Goal: Information Seeking & Learning: Learn about a topic

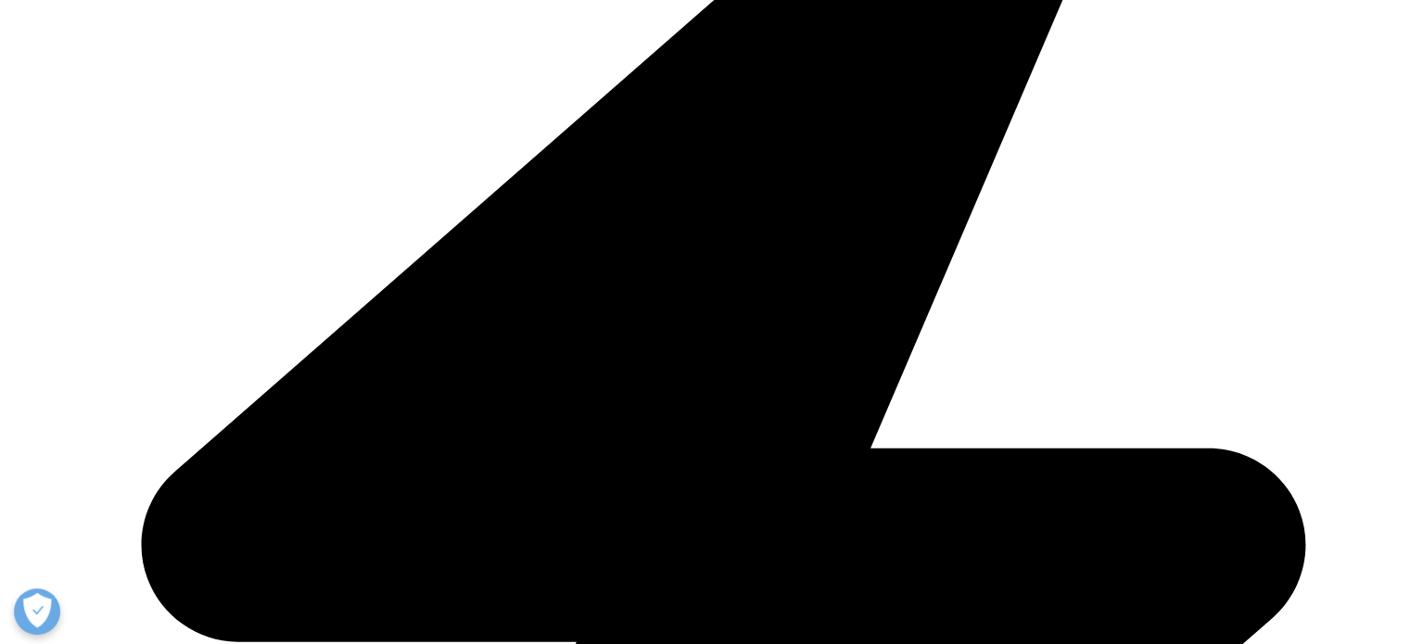
scroll to position [741, 0]
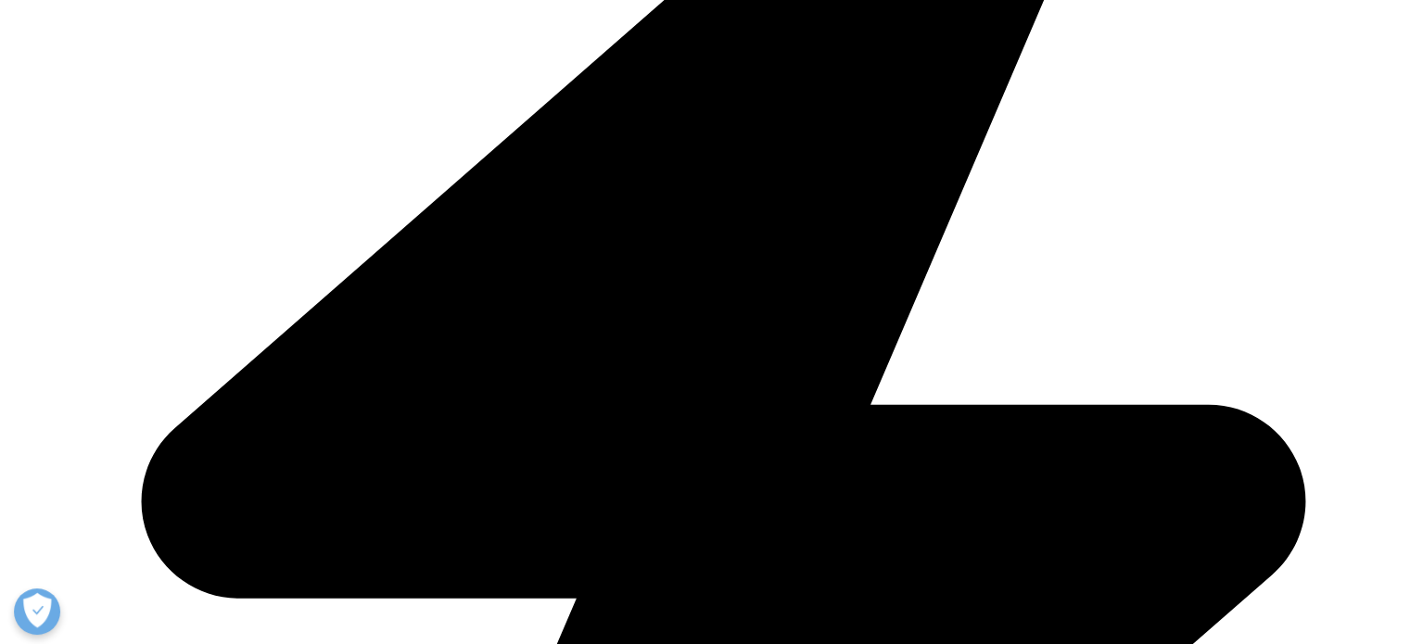
drag, startPoint x: 700, startPoint y: 353, endPoint x: 1049, endPoint y: 348, distance: 349.4
copy div "IQVIA (NYSE:IQV) today announced the launch of One Home for Sites™, a new techn…"
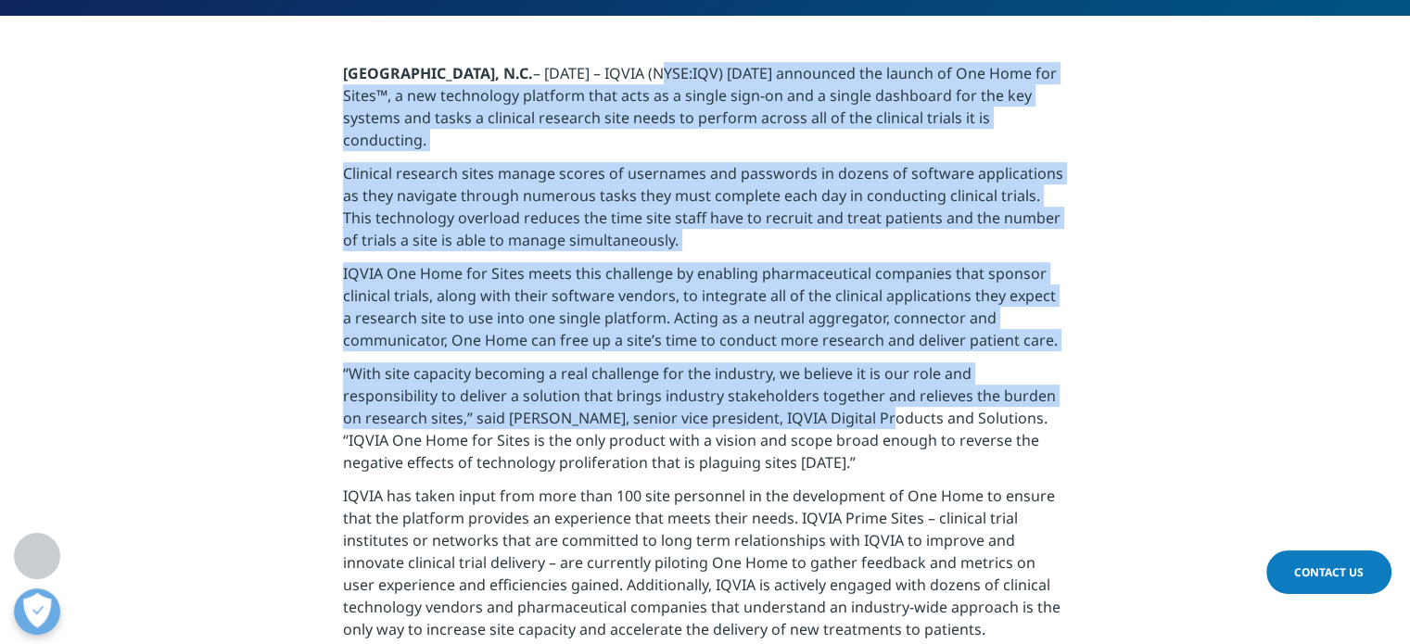
click at [712, 316] on p "IQVIA One Home for Sites meets this challenge by enabling pharmaceutical compan…" at bounding box center [705, 312] width 724 height 100
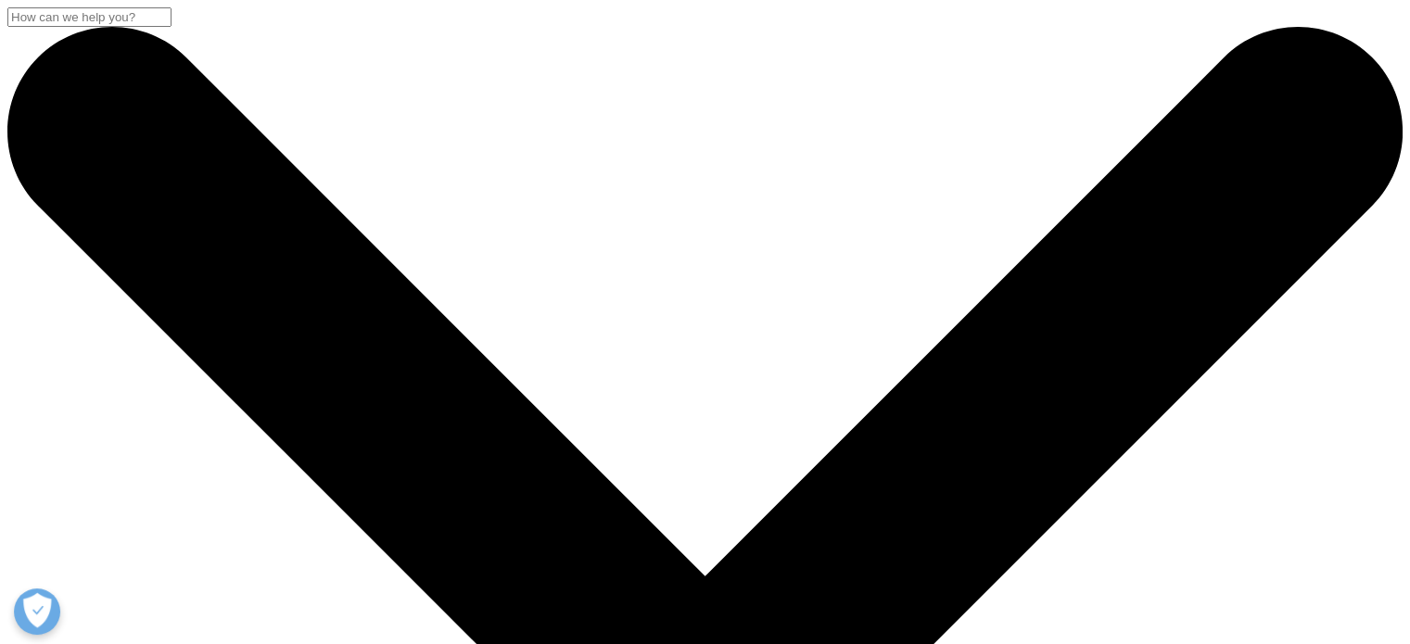
drag, startPoint x: 821, startPoint y: 326, endPoint x: 154, endPoint y: 266, distance: 669.9
copy h2 "IQVIA launches new AI agents for life sciences and healthcare"
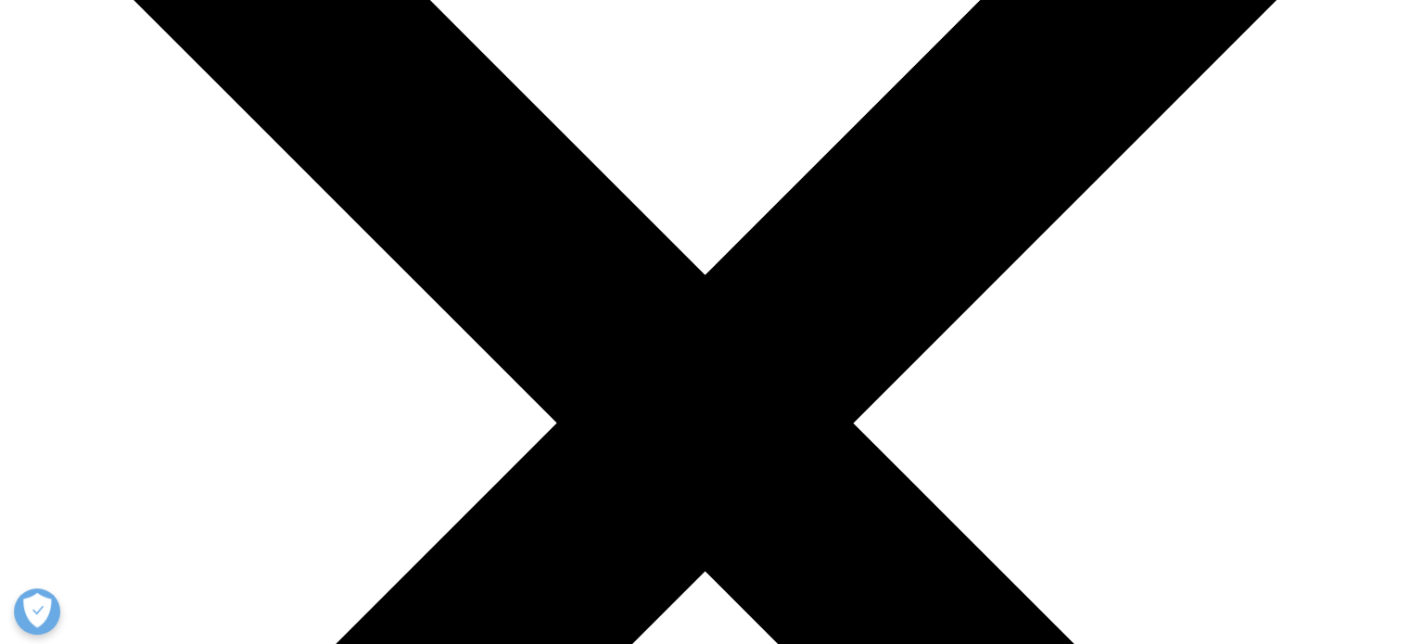
scroll to position [185, 0]
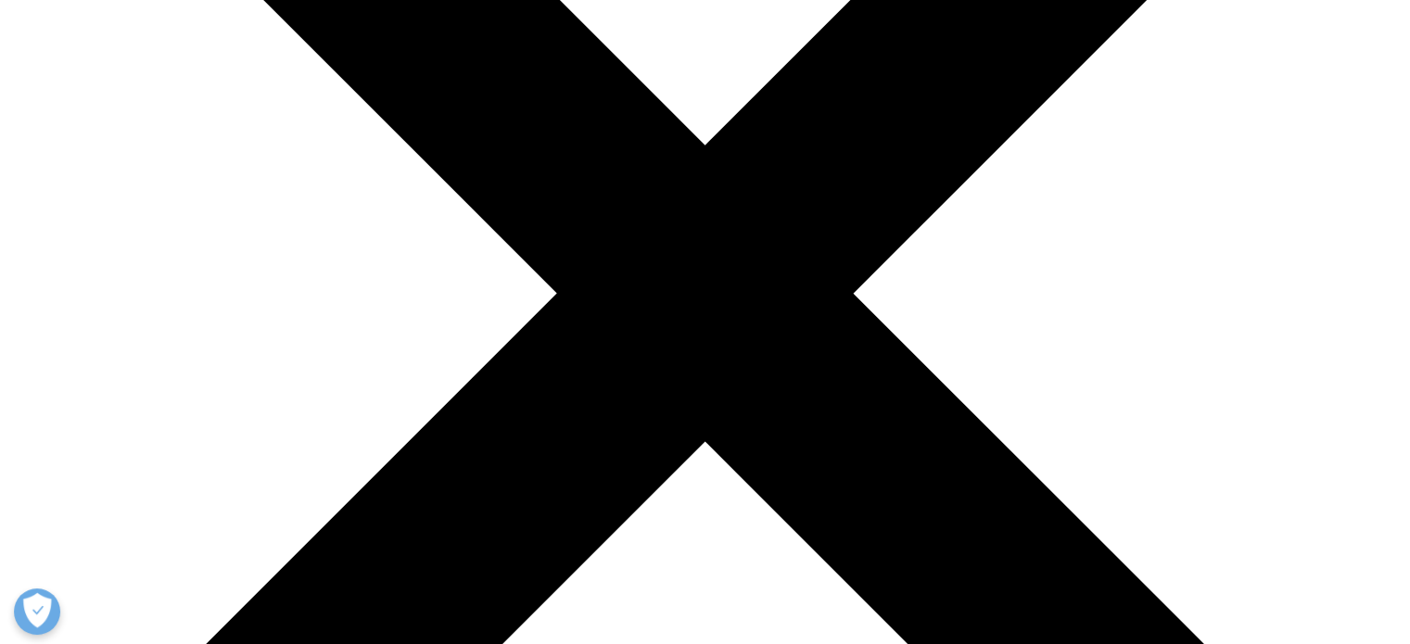
scroll to position [556, 0]
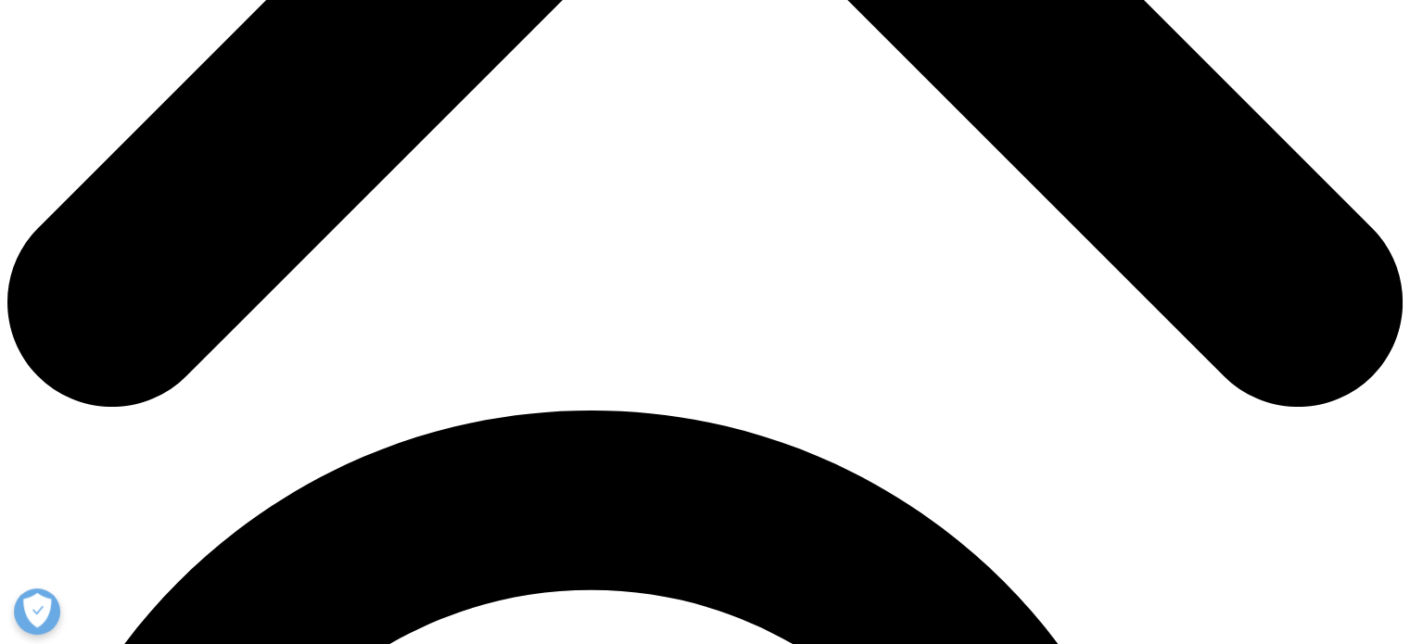
scroll to position [1019, 0]
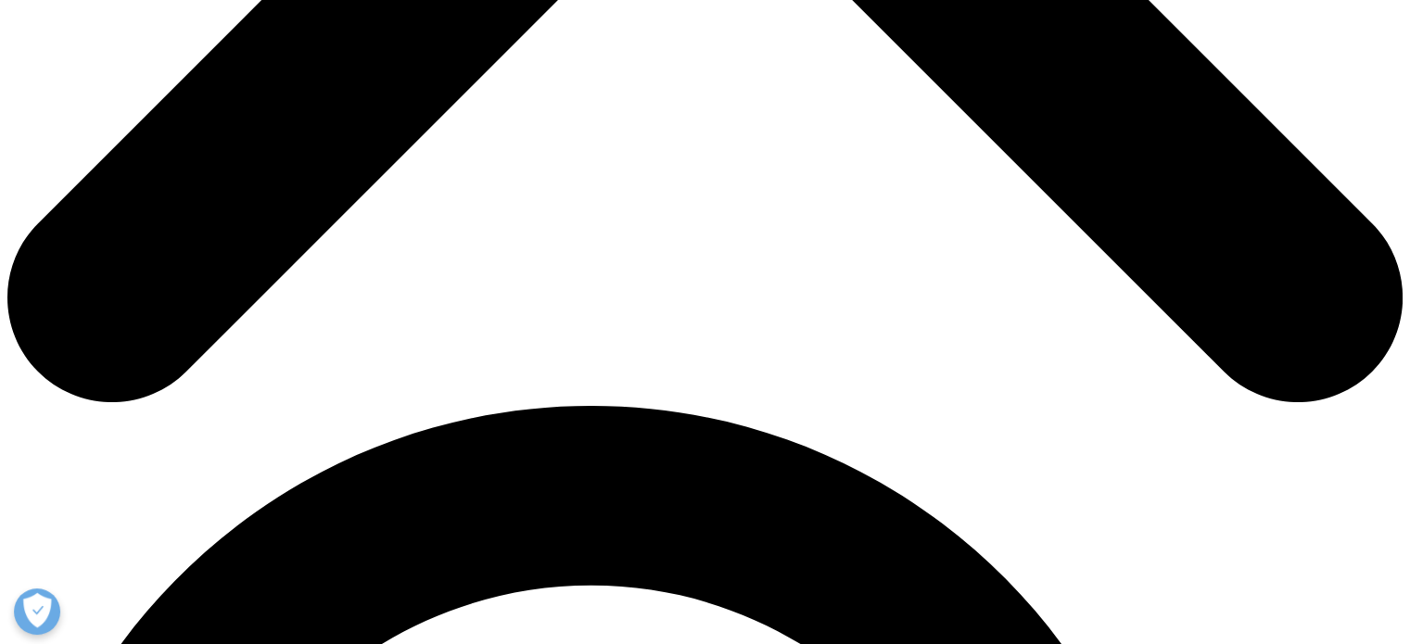
drag, startPoint x: 874, startPoint y: 226, endPoint x: 718, endPoint y: 348, distance: 198.0
copy div "IQVIA (NYSE:IQV), a leading global provider of data, analytics, technology and …"
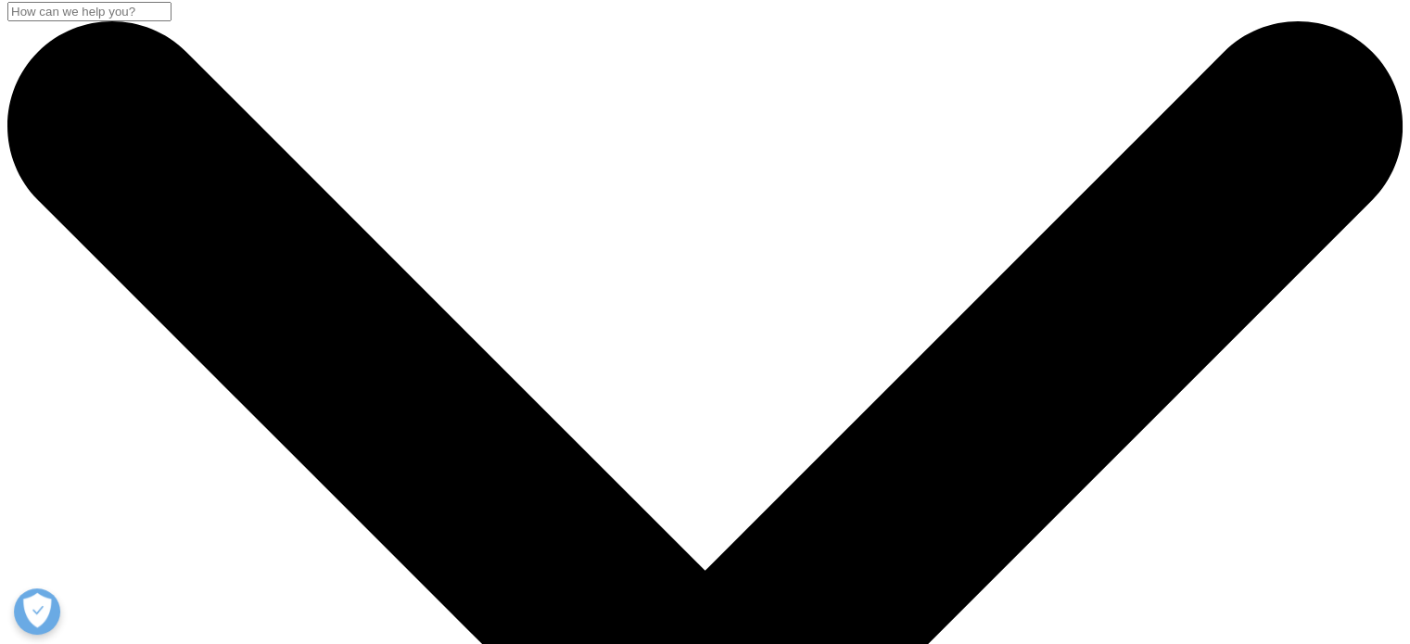
scroll to position [185, 0]
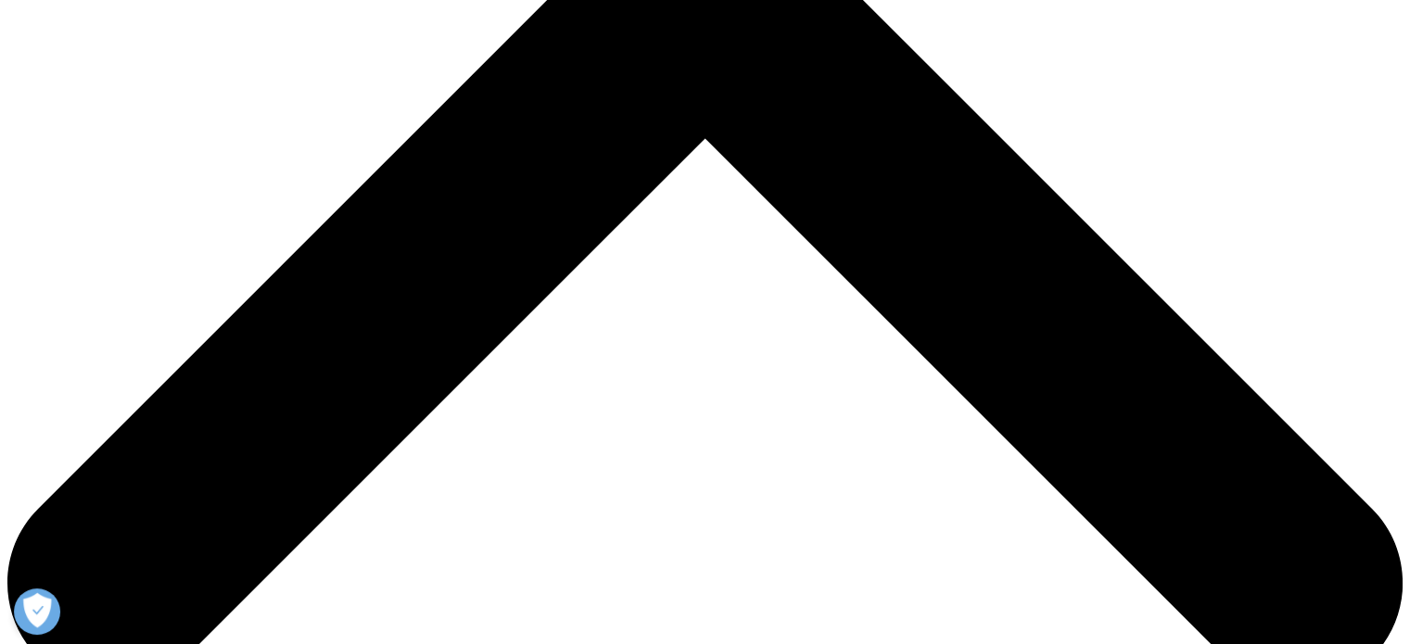
scroll to position [741, 0]
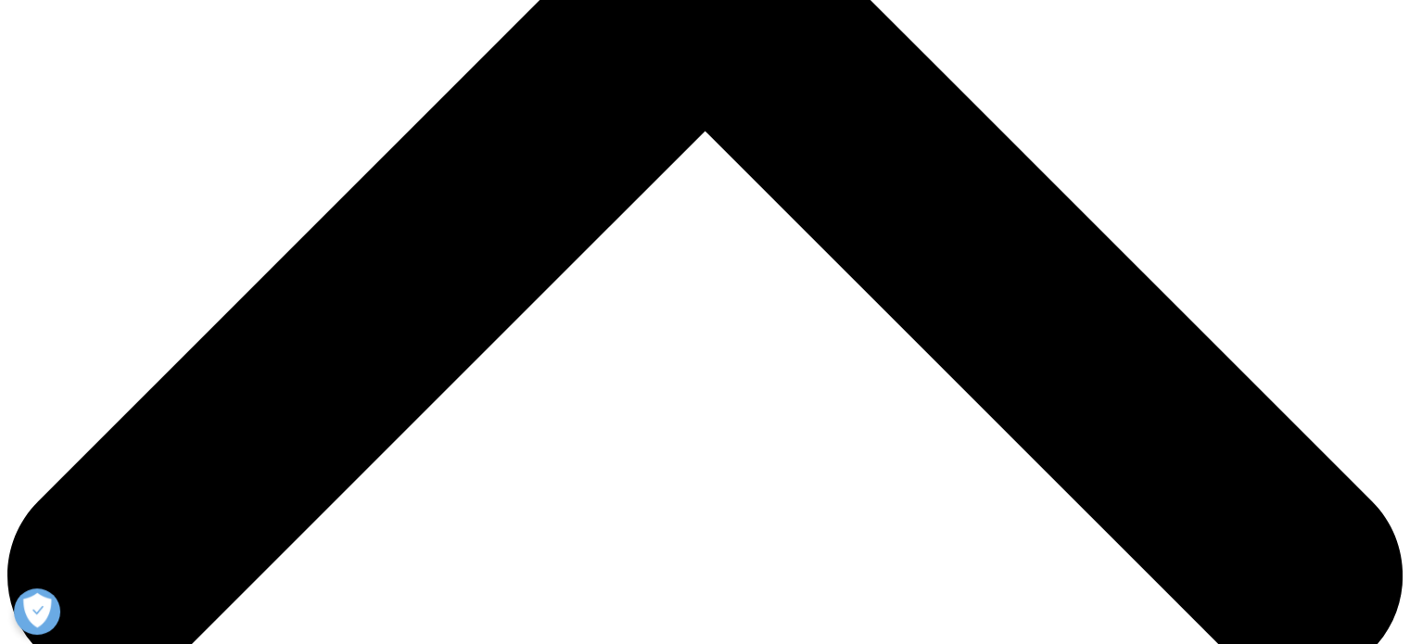
drag, startPoint x: 871, startPoint y: 323, endPoint x: 694, endPoint y: 158, distance: 241.9
copy div "IQVIA (NYSE:IQV), a leading global provider of data, analytics, technology and …"
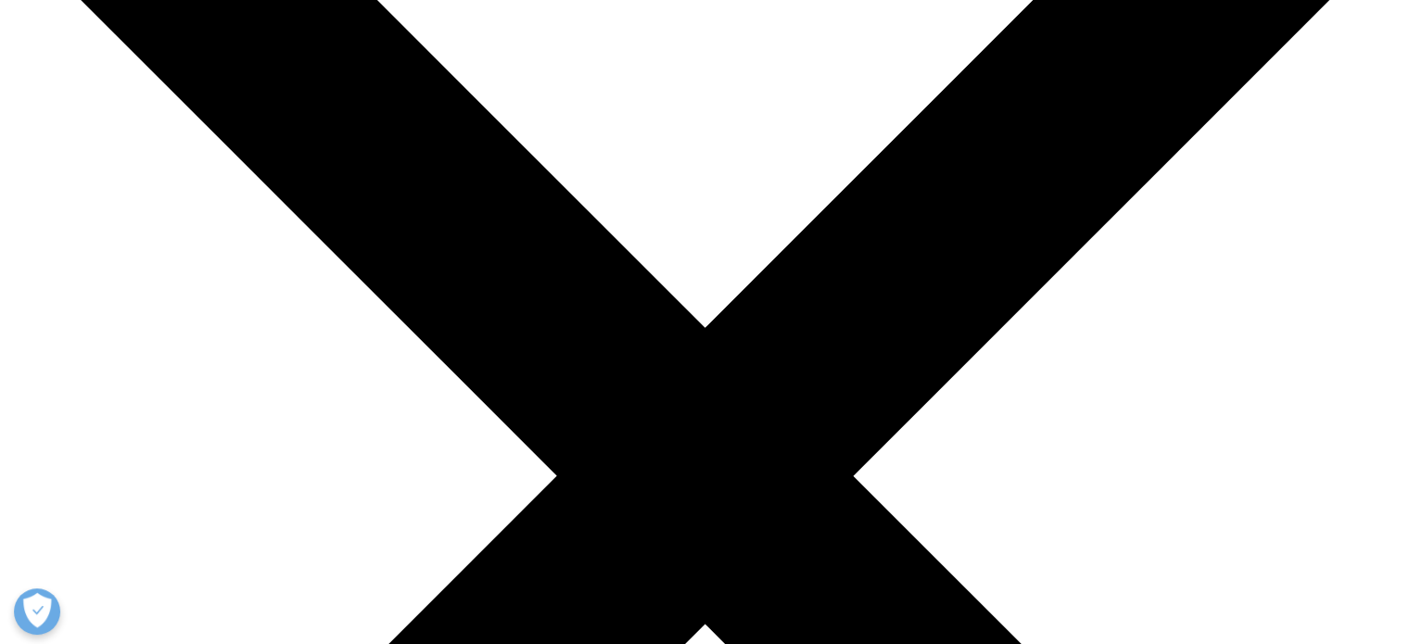
scroll to position [278, 0]
